Goal: Find contact information: Find contact information

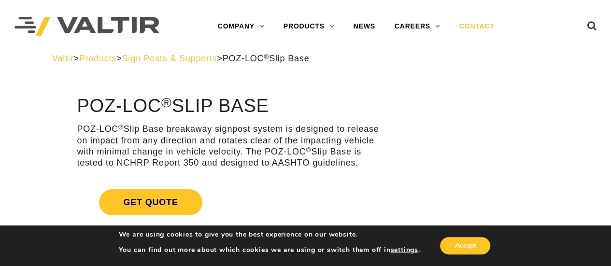
click at [473, 28] on link "CONTACT" at bounding box center [477, 26] width 55 height 19
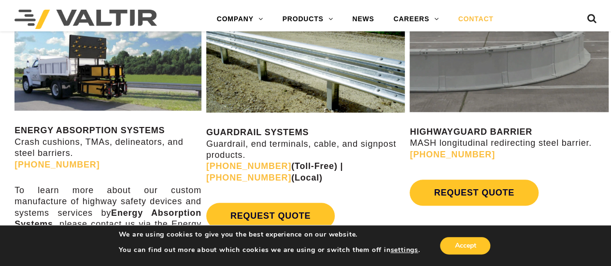
scroll to position [474, 0]
